Goal: Task Accomplishment & Management: Manage account settings

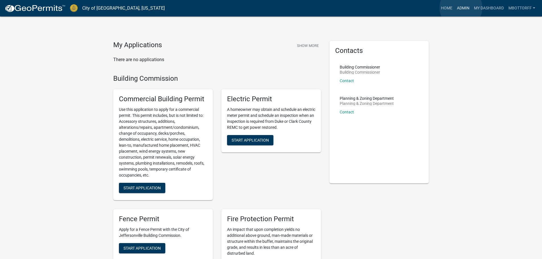
click at [461, 8] on link "Admin" at bounding box center [462, 8] width 17 height 11
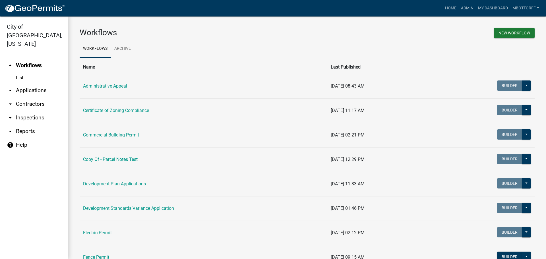
click at [33, 84] on link "arrow_drop_down Applications" at bounding box center [34, 91] width 68 height 14
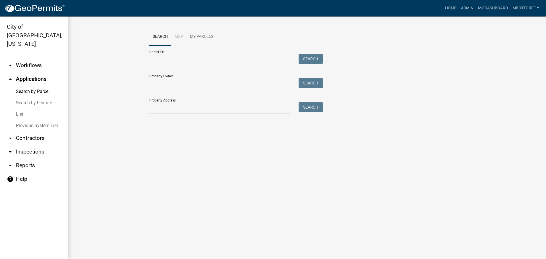
click at [23, 109] on link "List" at bounding box center [34, 114] width 68 height 11
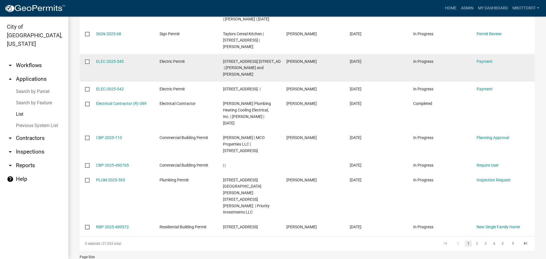
scroll to position [149, 0]
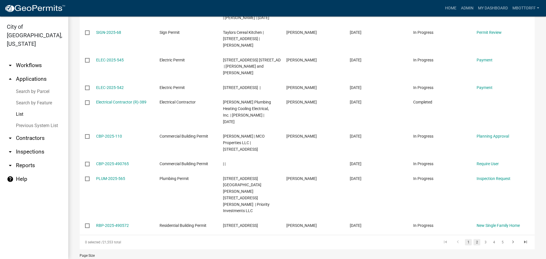
click at [473, 239] on link "2" at bounding box center [476, 242] width 7 height 6
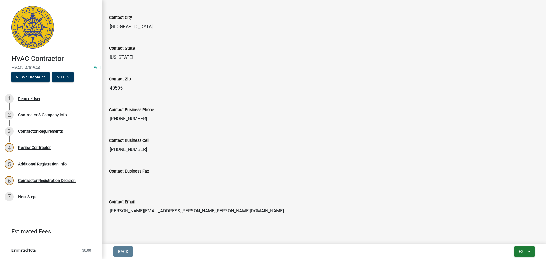
scroll to position [254, 0]
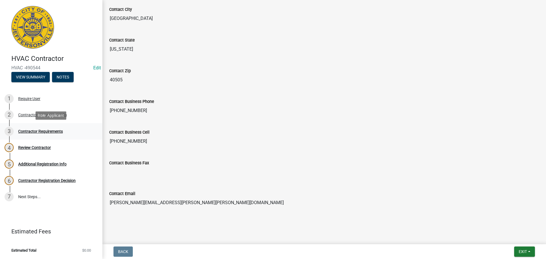
click at [44, 129] on div "Contractor Requirements" at bounding box center [40, 131] width 45 height 4
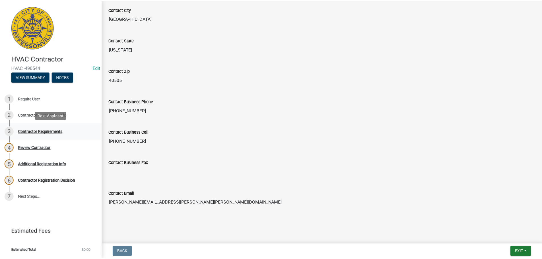
scroll to position [0, 0]
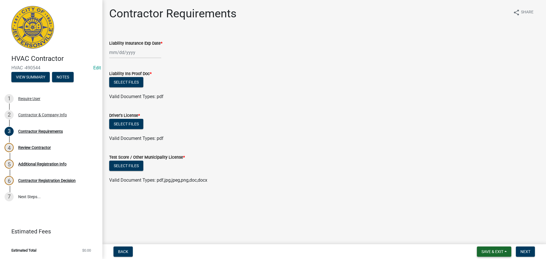
drag, startPoint x: 500, startPoint y: 254, endPoint x: 492, endPoint y: 250, distance: 9.8
click at [499, 254] on button "Save & Exit" at bounding box center [494, 251] width 34 height 10
click at [480, 235] on button "Save & Exit" at bounding box center [488, 237] width 45 height 14
